Goal: Task Accomplishment & Management: Use online tool/utility

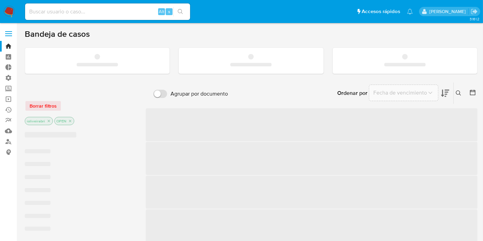
click at [10, 35] on label at bounding box center [8, 33] width 17 height 14
click at [0, 0] on input "checkbox" at bounding box center [0, 0] width 0 height 0
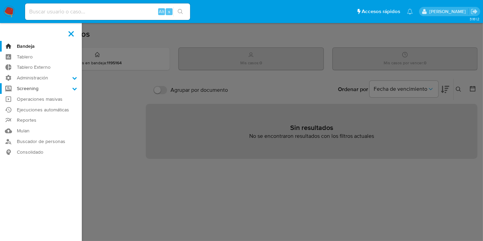
click at [46, 89] on label "Screening" at bounding box center [41, 88] width 82 height 11
click at [0, 0] on input "Screening" at bounding box center [0, 0] width 0 height 0
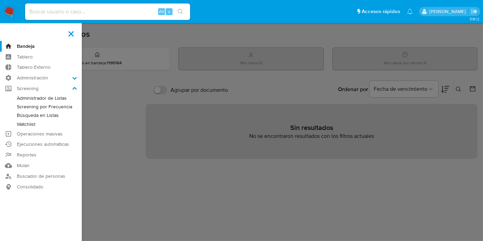
click at [66, 106] on link "Screening por Frecuencia" at bounding box center [41, 107] width 82 height 9
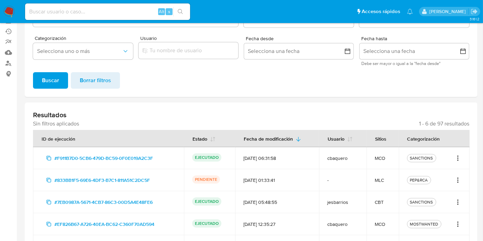
scroll to position [170, 0]
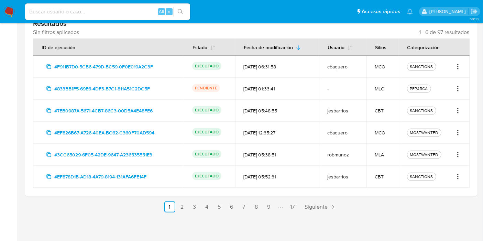
click at [463, 65] on td "SANCTIONS" at bounding box center [434, 67] width 71 height 22
click at [460, 65] on icon "Acciones" at bounding box center [458, 67] width 7 height 8
click at [460, 57] on td "SANCTIONS" at bounding box center [434, 67] width 71 height 22
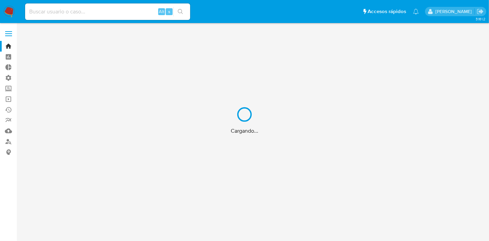
click at [120, 7] on div "Cargando..." at bounding box center [244, 120] width 489 height 241
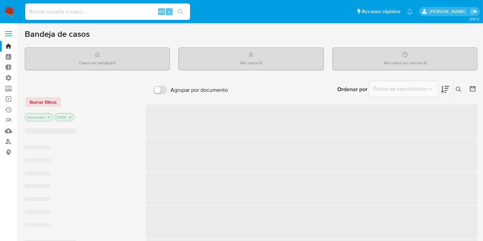
click at [100, 12] on input at bounding box center [107, 11] width 165 height 9
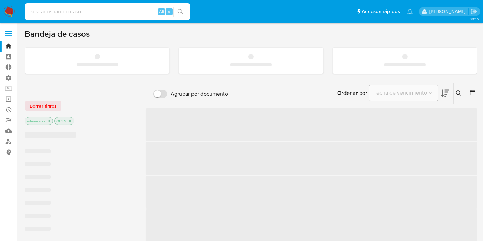
paste input "105320"
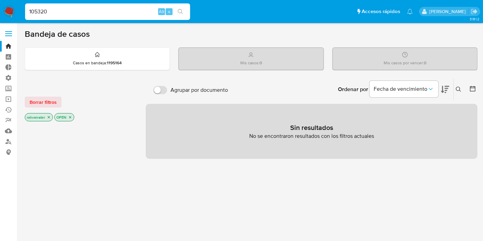
type input "105320"
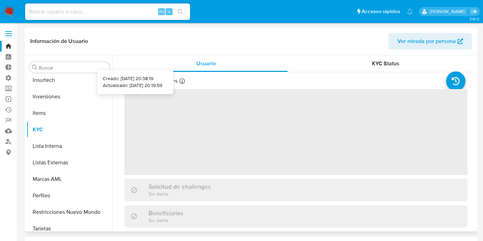
scroll to position [340, 0]
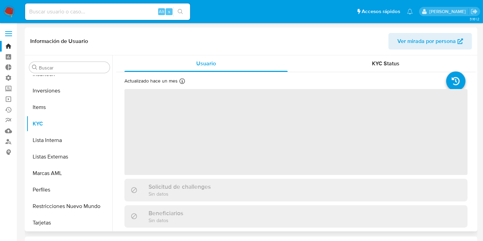
select select "10"
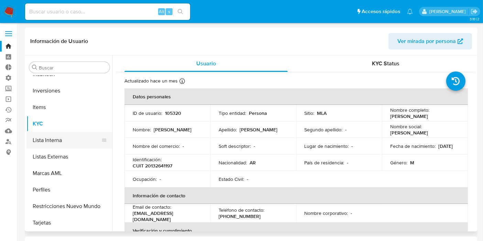
click at [62, 141] on button "Lista Interna" at bounding box center [66, 140] width 81 height 17
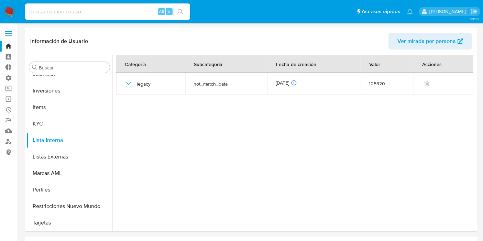
click at [135, 7] on div "Alt s" at bounding box center [107, 11] width 165 height 17
click at [141, 16] on div "Alt s" at bounding box center [107, 11] width 165 height 17
click at [140, 10] on input at bounding box center [107, 11] width 165 height 9
paste input "105320"
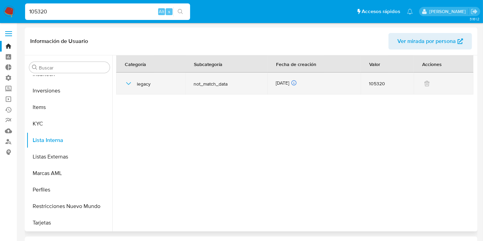
drag, startPoint x: 193, startPoint y: 82, endPoint x: 238, endPoint y: 87, distance: 45.0
click at [238, 87] on td "not_match_data" at bounding box center [226, 84] width 82 height 22
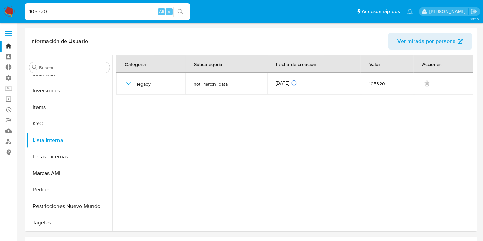
drag, startPoint x: 276, startPoint y: 83, endPoint x: 326, endPoint y: 7, distance: 91.5
click at [326, 90] on td "30/01/2017 30/01/2017 07:24:15" at bounding box center [314, 84] width 93 height 22
drag, startPoint x: 90, startPoint y: 12, endPoint x: 0, endPoint y: 10, distance: 90.2
click at [0, 10] on nav "Pausado Ver notificaciones 105320 Alt s Accesos rápidos Presiona las siguientes…" at bounding box center [241, 11] width 483 height 23
paste input "2909180155"
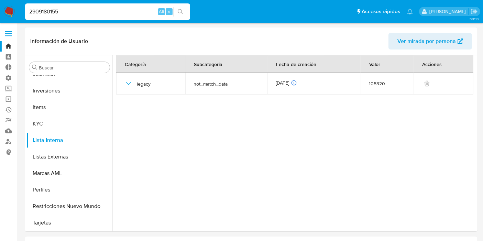
type input "2909180155"
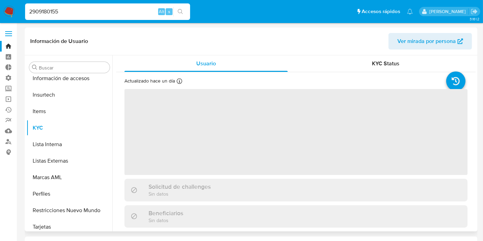
scroll to position [307, 0]
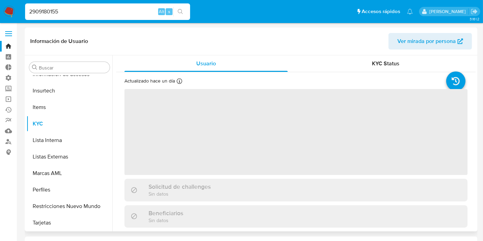
select select "10"
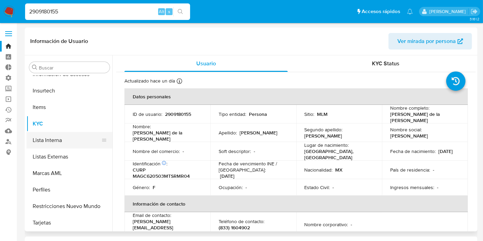
click at [63, 137] on button "Lista Interna" at bounding box center [66, 140] width 81 height 17
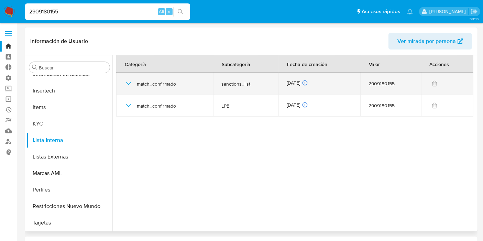
drag, startPoint x: 123, startPoint y: 89, endPoint x: 127, endPoint y: 85, distance: 5.1
click at [125, 87] on td "match_confirmado" at bounding box center [164, 84] width 97 height 22
click at [127, 85] on icon "button" at bounding box center [129, 83] width 8 height 8
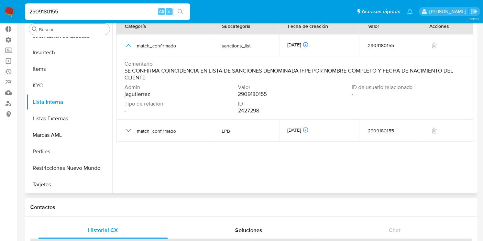
scroll to position [0, 0]
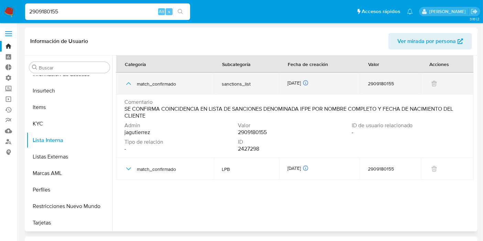
click at [129, 81] on icon "button" at bounding box center [129, 83] width 8 height 8
